Goal: Task Accomplishment & Management: Use online tool/utility

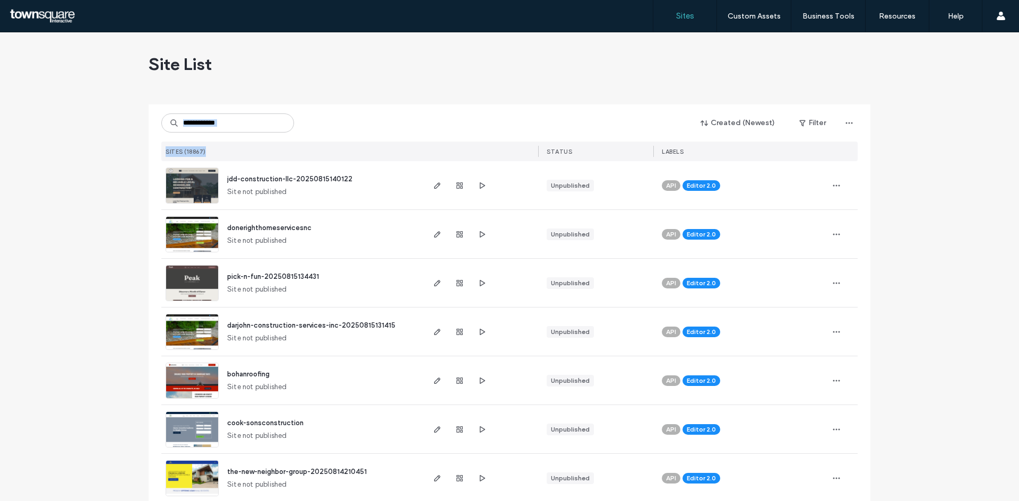
click at [215, 128] on div "Created (Newest) Filter SITES (18867) STATUS LABELS" at bounding box center [509, 133] width 696 height 57
click at [217, 125] on input at bounding box center [227, 123] width 133 height 19
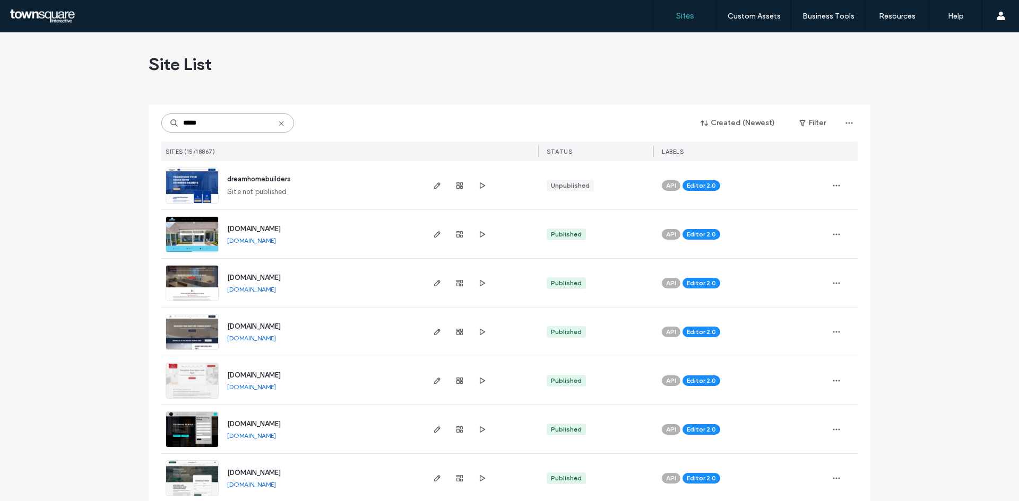
type input "*****"
click at [201, 176] on img at bounding box center [192, 204] width 52 height 72
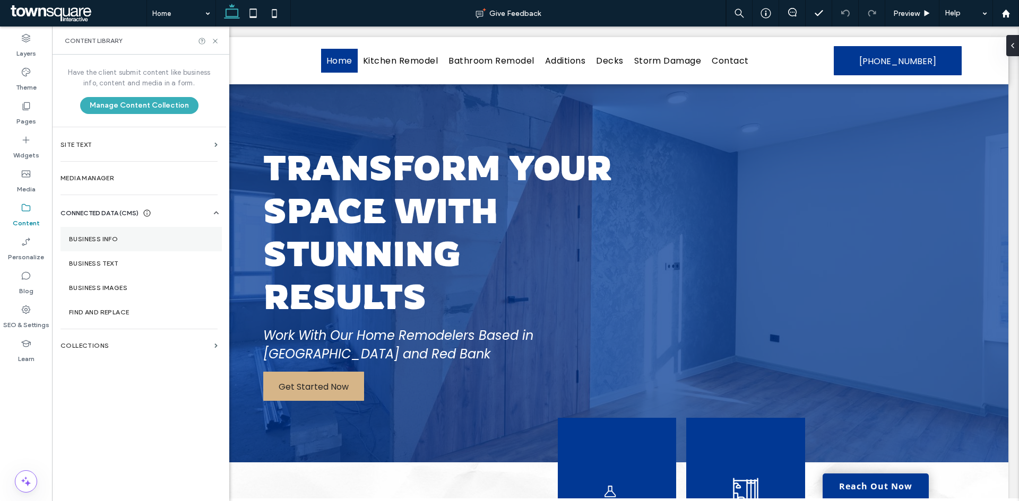
click at [100, 238] on label "Business Info" at bounding box center [141, 239] width 144 height 7
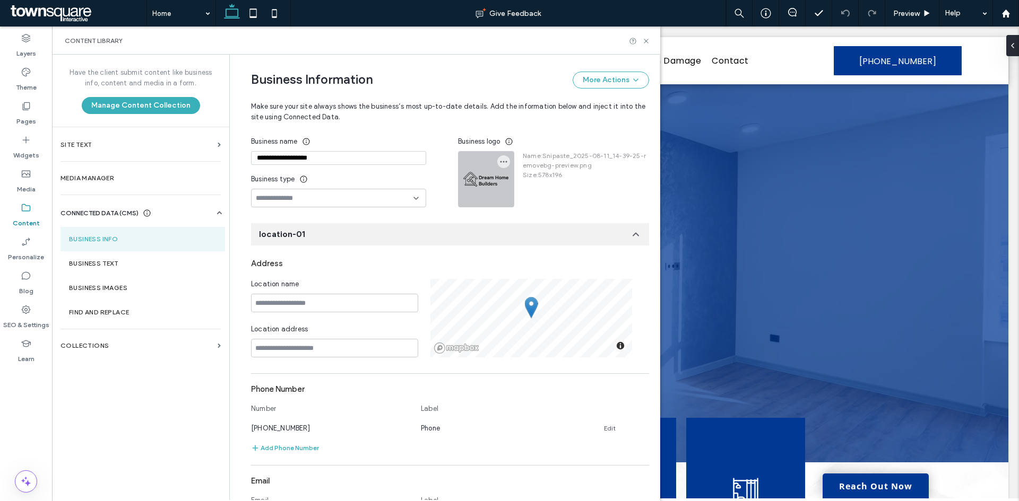
scroll to position [34, 0]
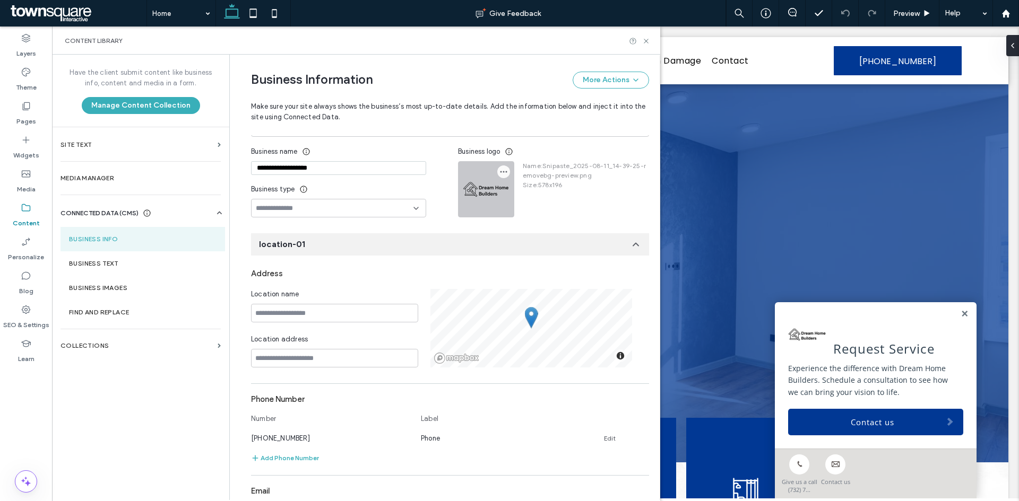
click at [499, 172] on icon "button" at bounding box center [503, 172] width 8 height 8
click at [502, 193] on span at bounding box center [507, 198] width 13 height 12
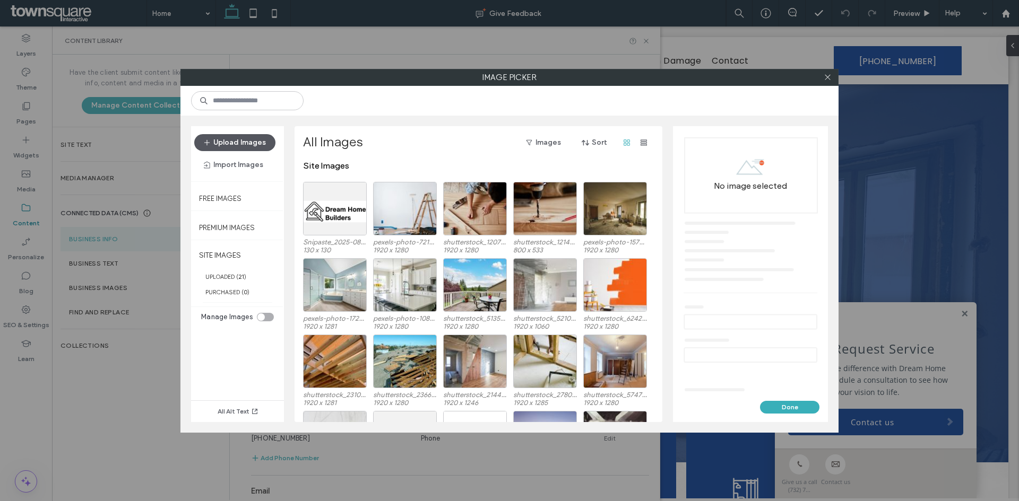
click at [218, 136] on button "Upload Images" at bounding box center [234, 142] width 81 height 17
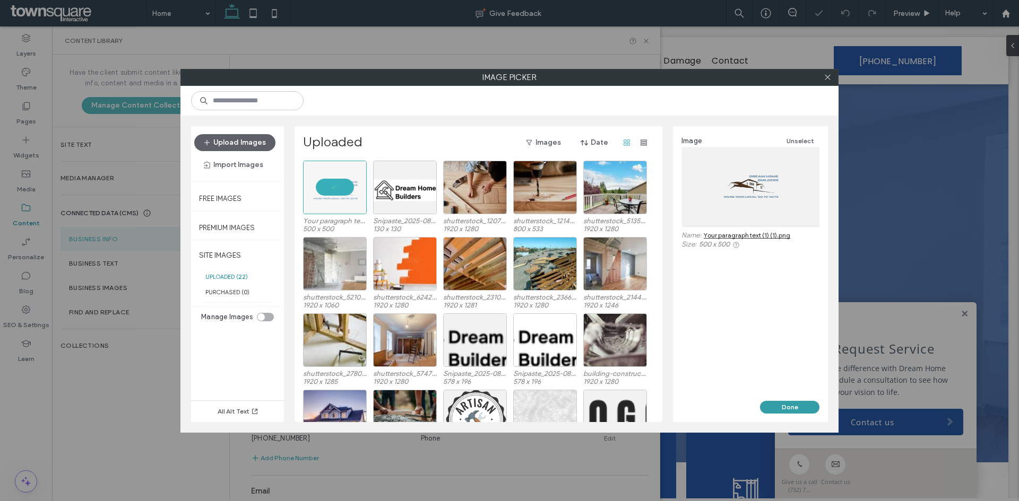
click at [781, 408] on button "Done" at bounding box center [789, 407] width 59 height 13
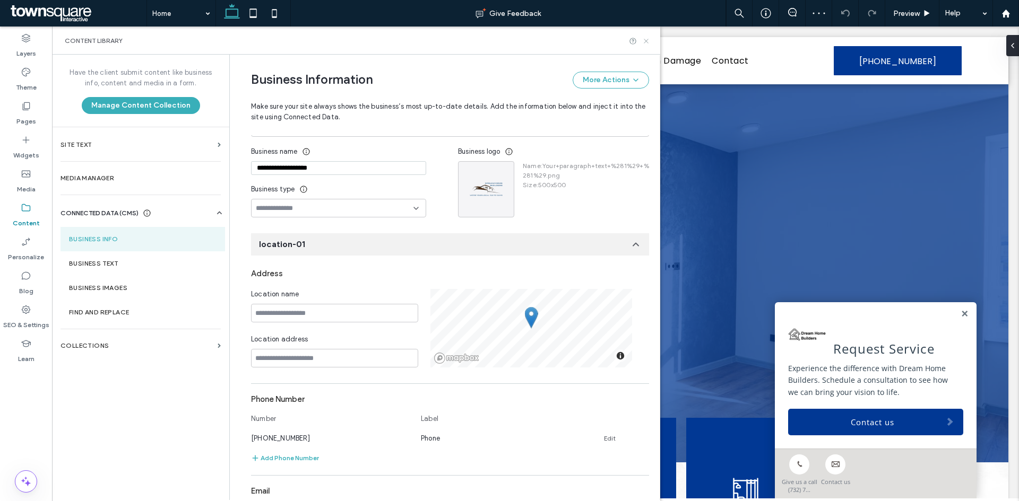
click at [649, 42] on icon at bounding box center [646, 41] width 8 height 8
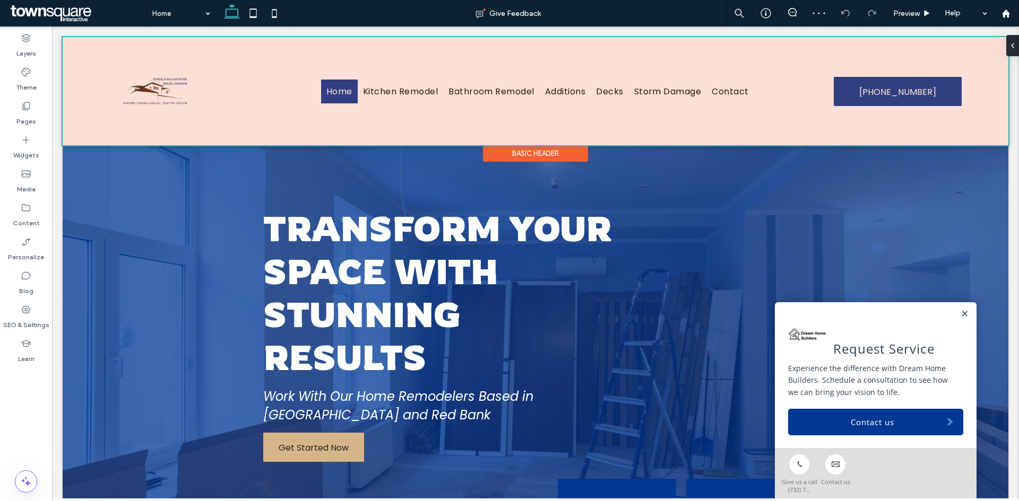
scroll to position [0, 0]
click at [182, 108] on div at bounding box center [535, 91] width 945 height 108
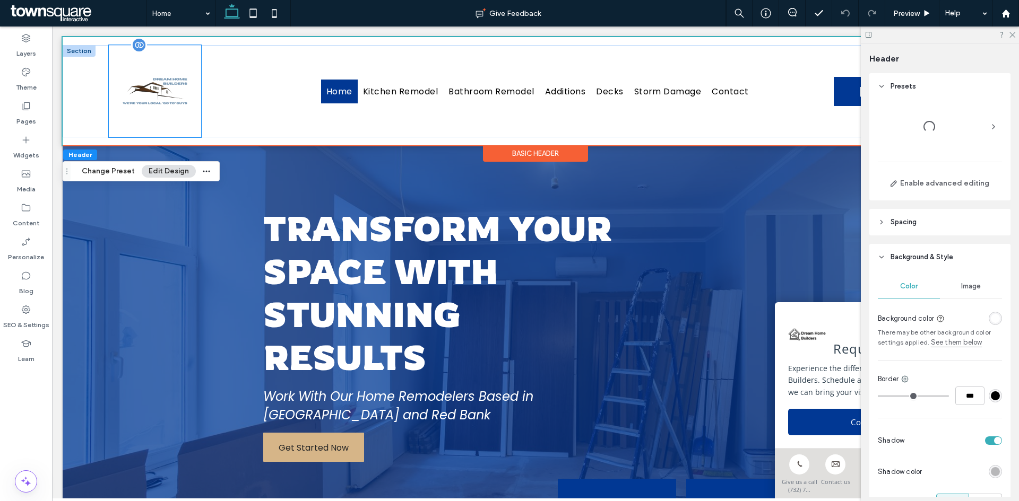
click at [170, 98] on img at bounding box center [155, 91] width 92 height 92
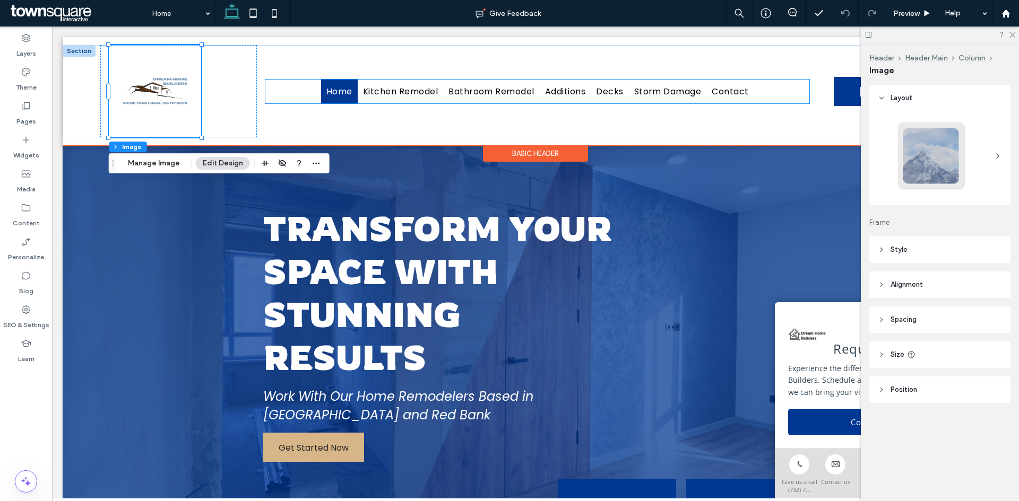
click at [272, 85] on ul "Home Kitchen Remodel Bathroom Remodel Additions Decks Storm Damage Contact" at bounding box center [537, 92] width 544 height 24
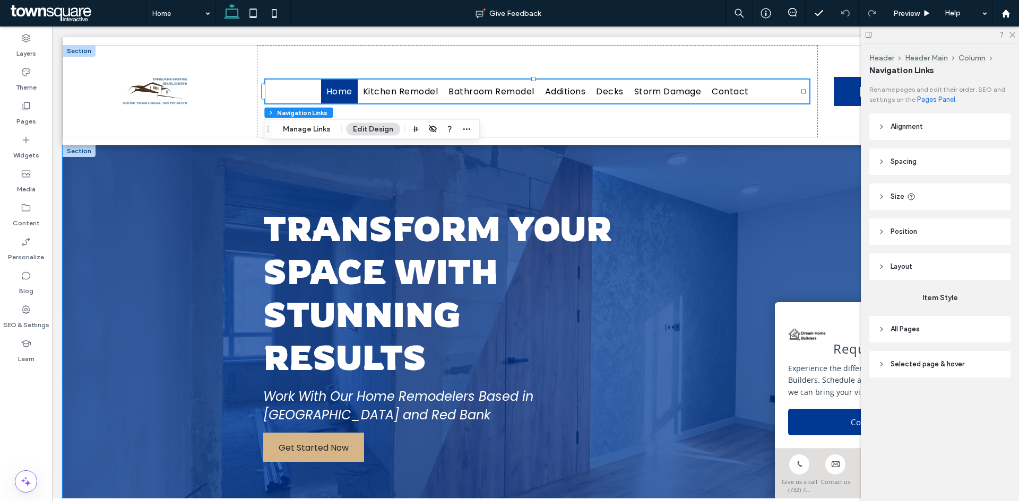
click at [265, 160] on div "Transform Your Space with Stunning Results Work With Our Home Remodelers Based …" at bounding box center [535, 334] width 637 height 378
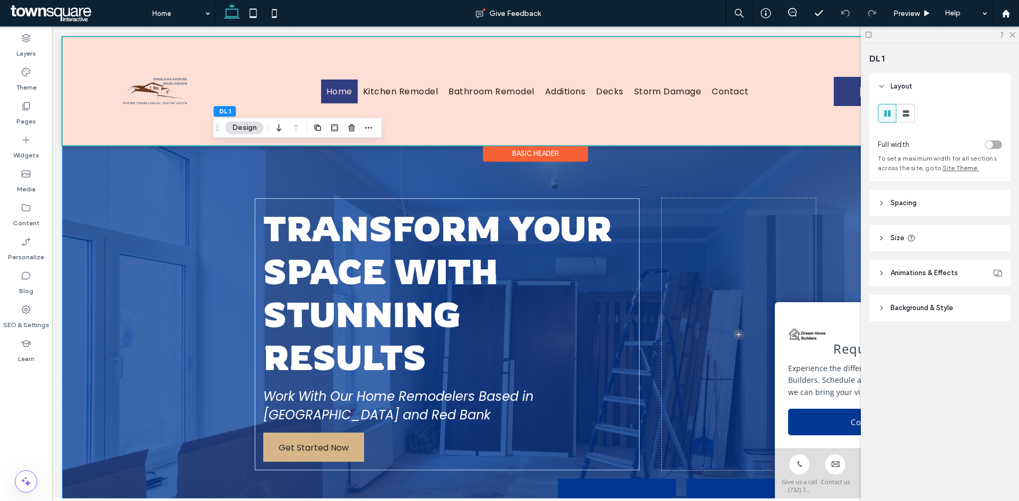
click at [158, 102] on div at bounding box center [535, 91] width 945 height 108
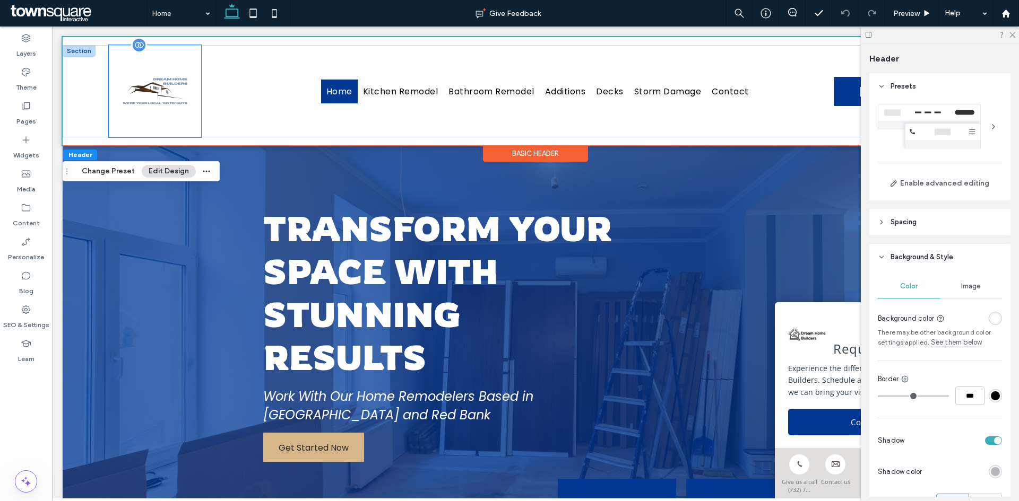
click at [170, 95] on img at bounding box center [155, 91] width 92 height 92
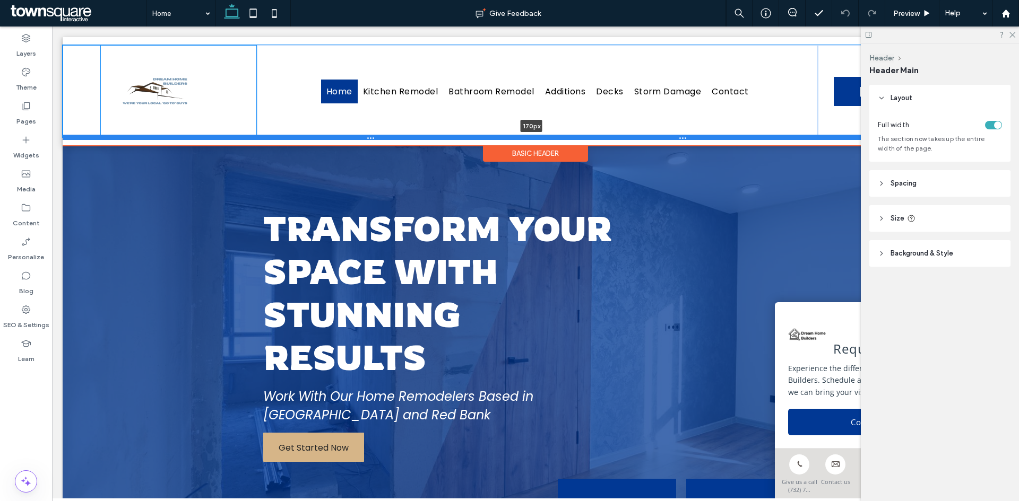
click at [204, 135] on div at bounding box center [531, 137] width 937 height 5
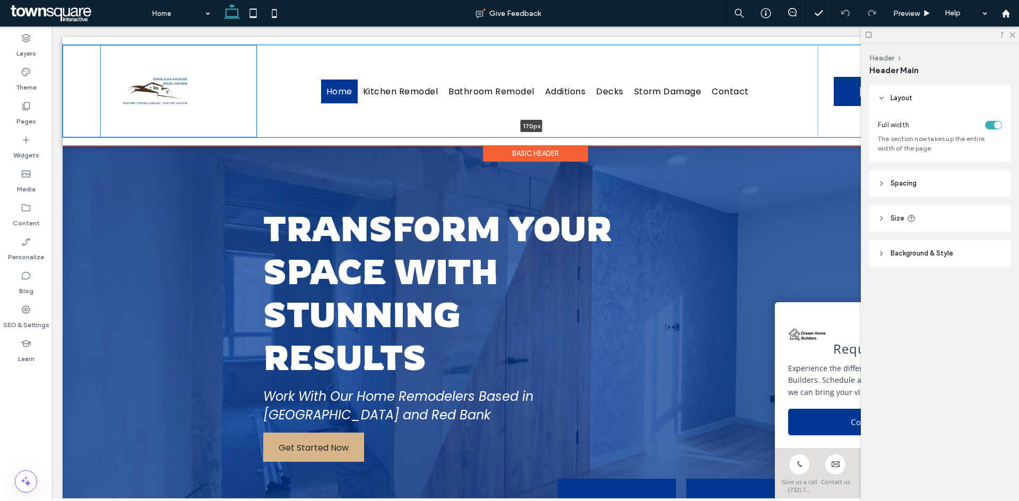
type input "***"
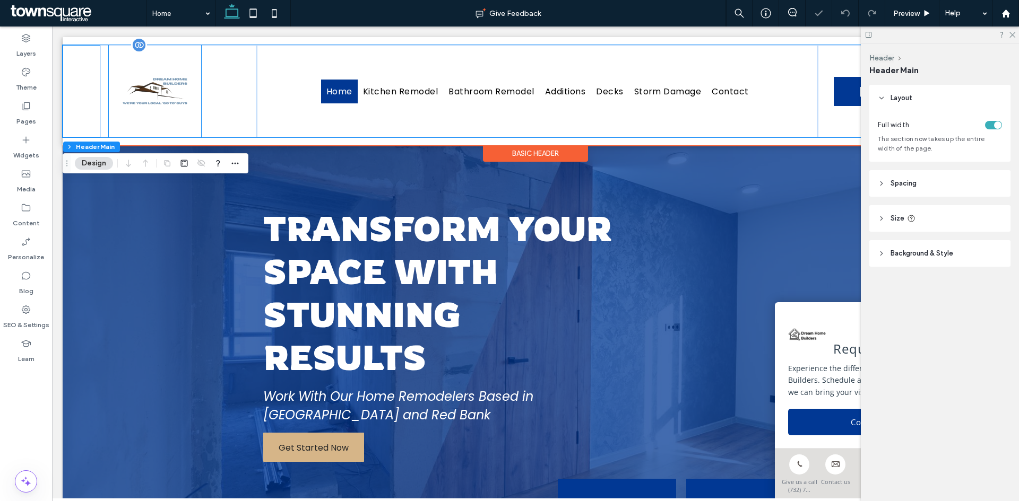
click at [187, 106] on img at bounding box center [155, 91] width 92 height 92
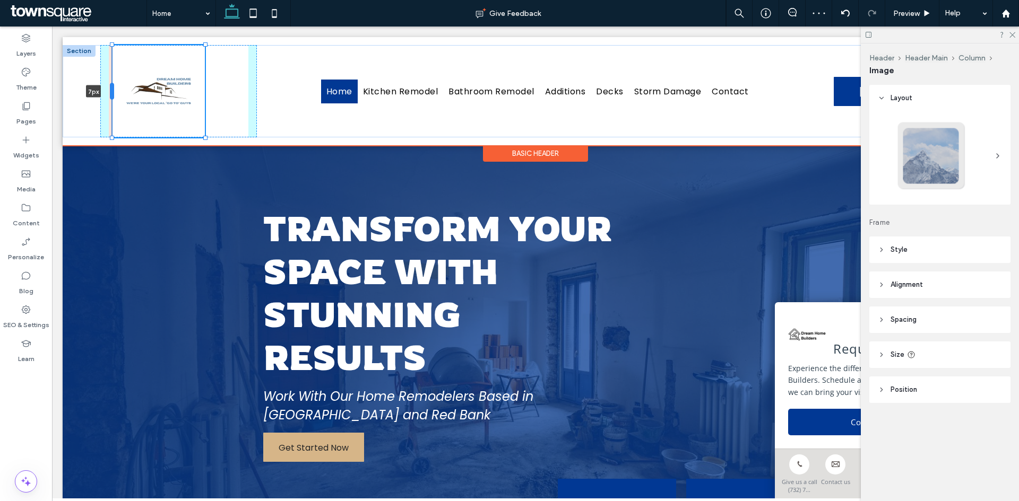
click at [113, 90] on div at bounding box center [112, 91] width 4 height 17
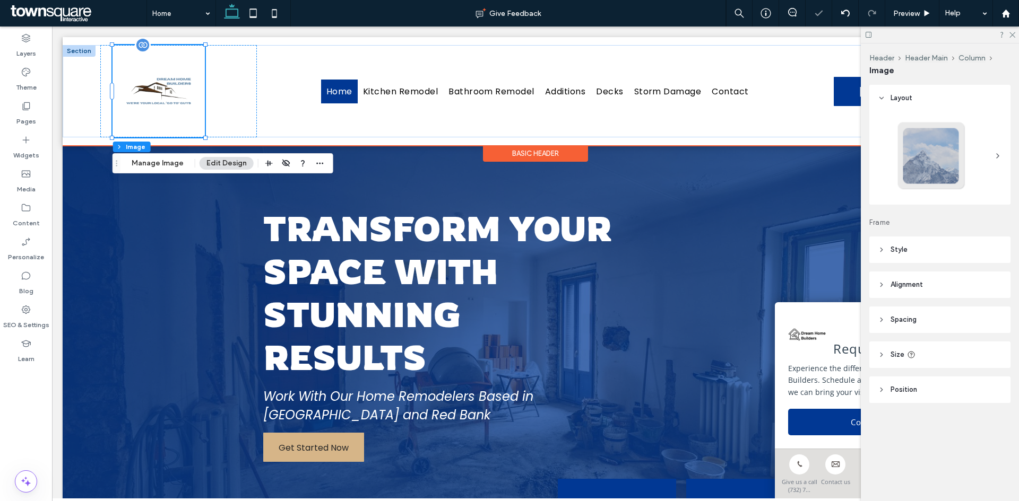
click at [176, 82] on img at bounding box center [158, 91] width 92 height 92
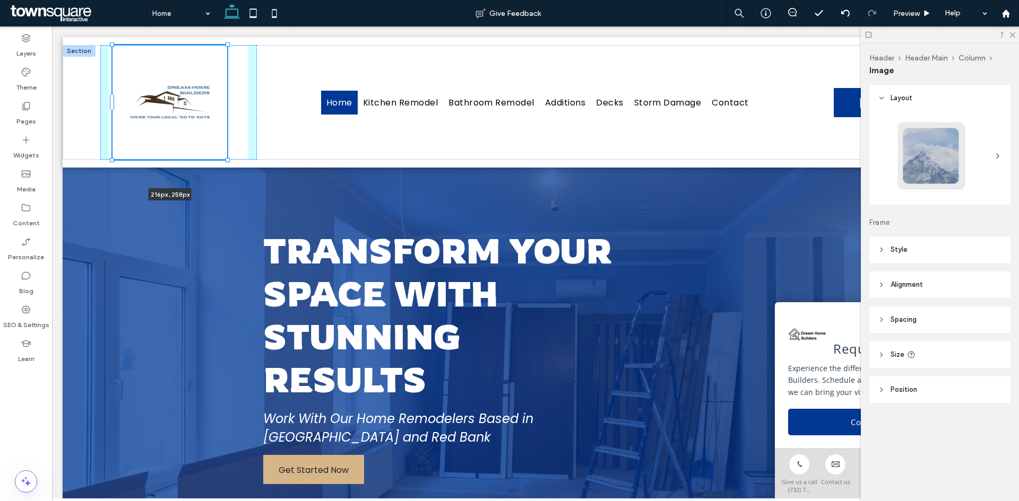
drag, startPoint x: 205, startPoint y: 45, endPoint x: 235, endPoint y: 30, distance: 32.7
type input "***"
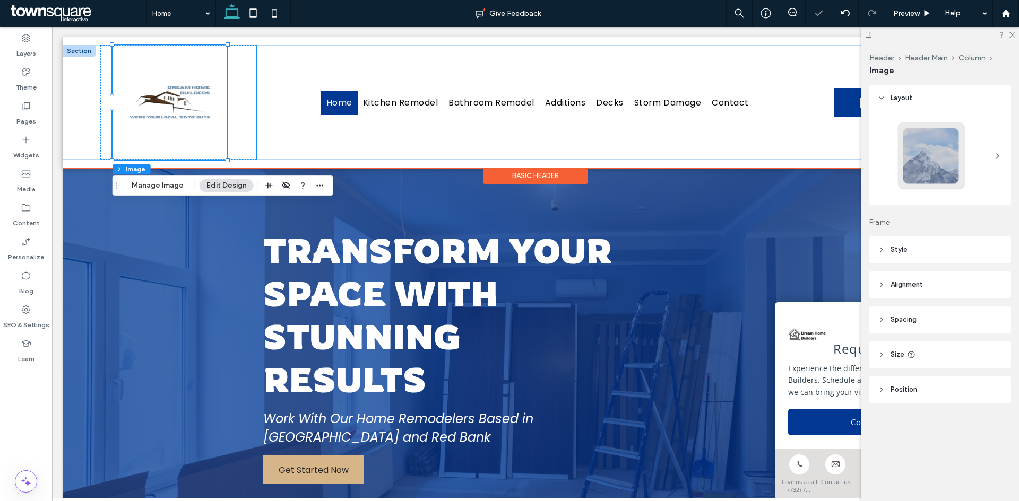
click at [267, 60] on div "Home Kitchen Remodel Bathroom Remodel Additions Decks Storm Damage Contact" at bounding box center [537, 102] width 561 height 115
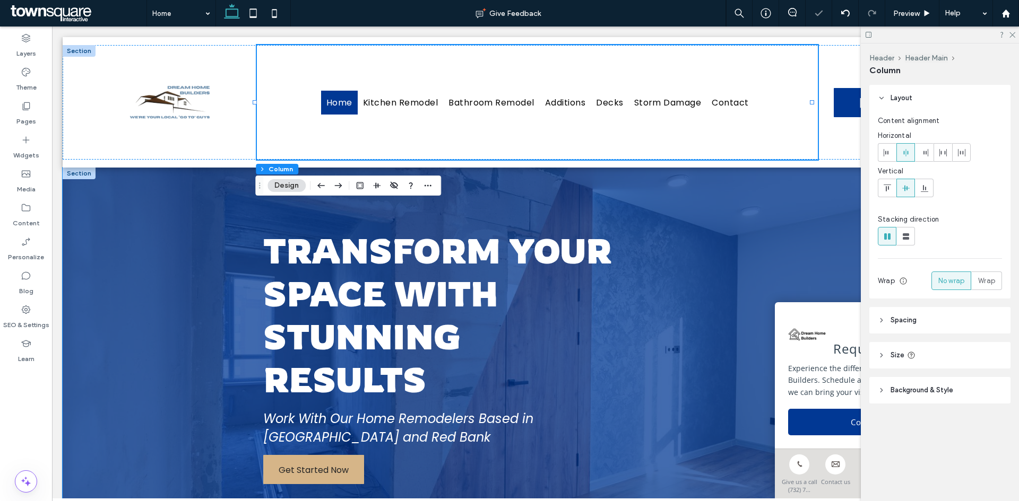
click at [150, 333] on div at bounding box center [535, 357] width 945 height 378
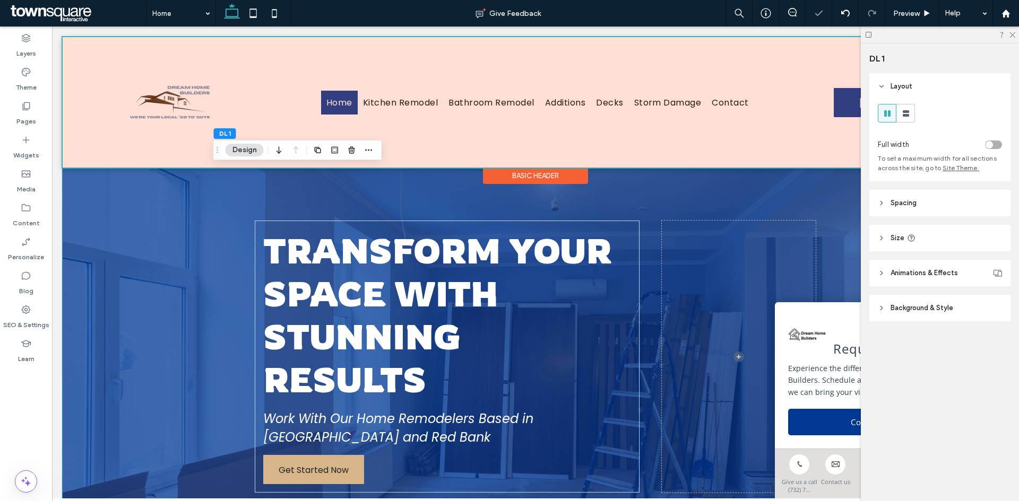
click at [494, 150] on div at bounding box center [535, 102] width 945 height 131
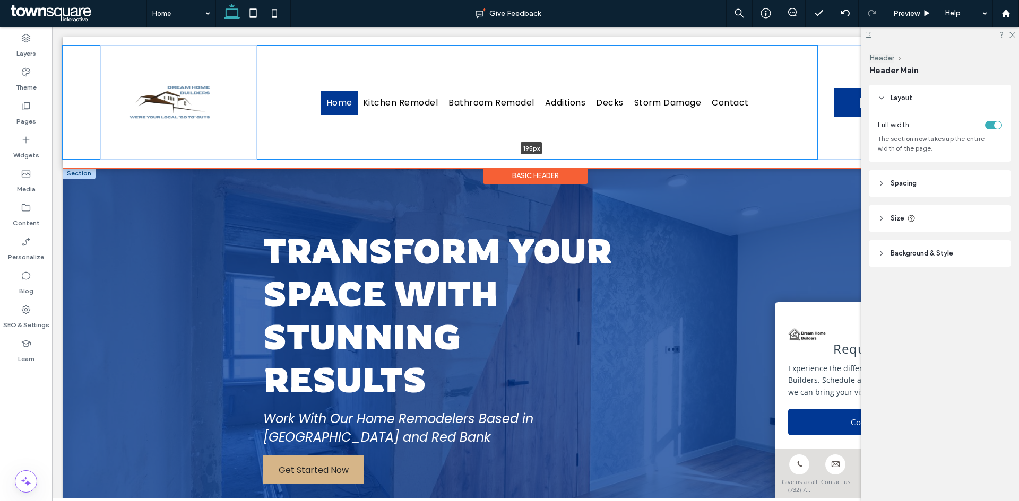
drag, startPoint x: 452, startPoint y: 161, endPoint x: 452, endPoint y: 150, distance: 11.1
click at [452, 150] on div "Home Kitchen Remodel Bathroom Remodel Additions Decks Storm Damage Contact (732…" at bounding box center [535, 102] width 945 height 115
type input "***"
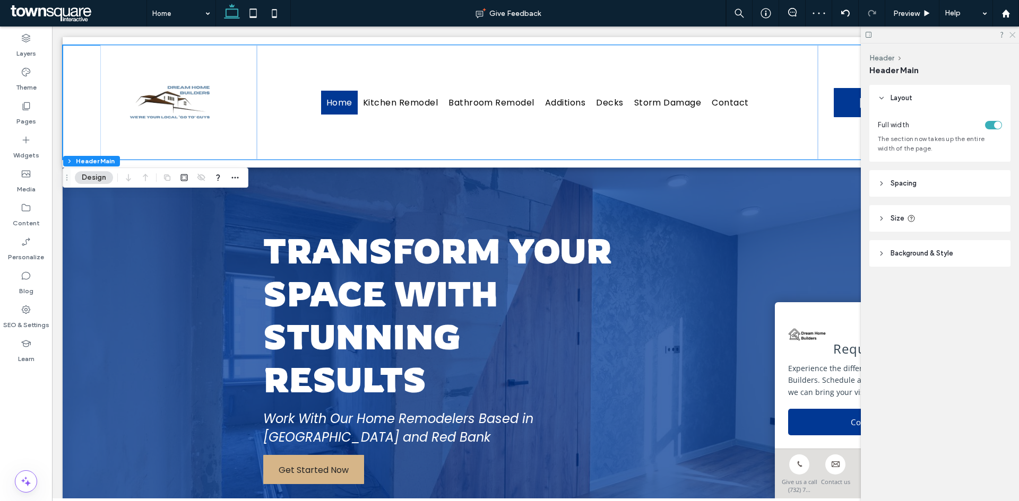
click at [1010, 33] on use at bounding box center [1012, 35] width 6 height 6
